Goal: Find specific page/section: Find specific page/section

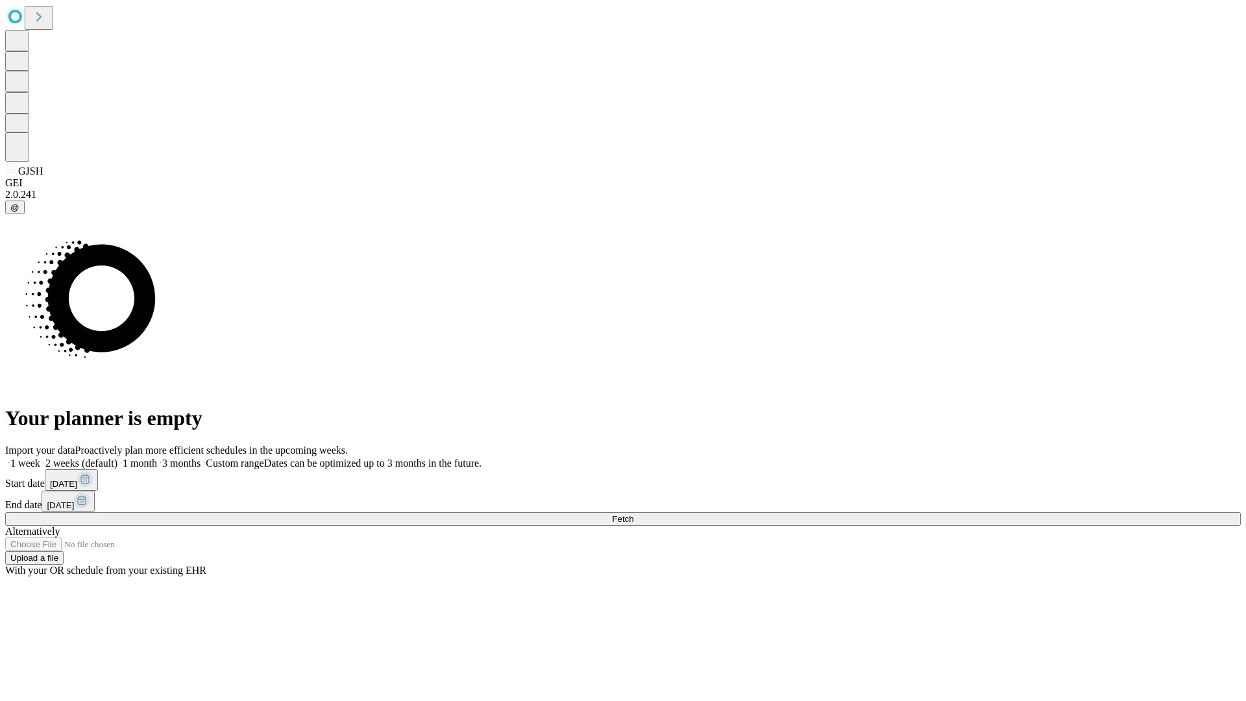
click at [634, 514] on span "Fetch" at bounding box center [622, 519] width 21 height 10
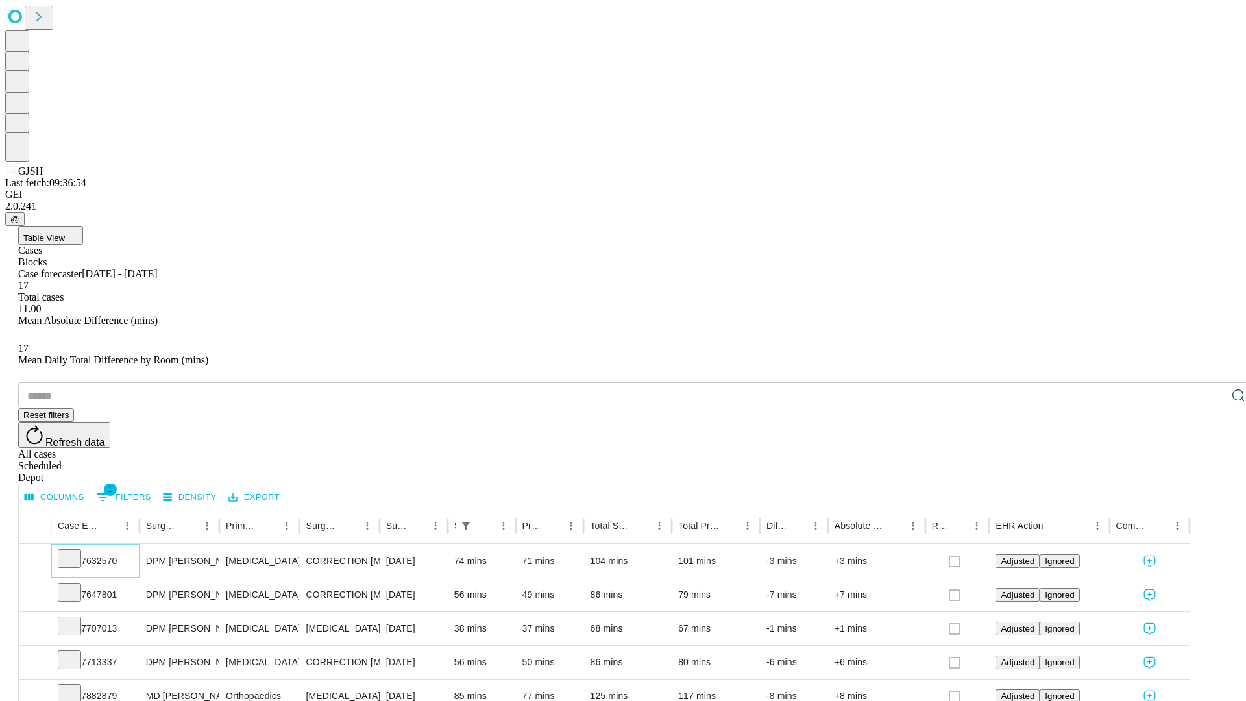
click at [76, 551] on icon at bounding box center [69, 557] width 13 height 13
